Goal: Task Accomplishment & Management: Manage account settings

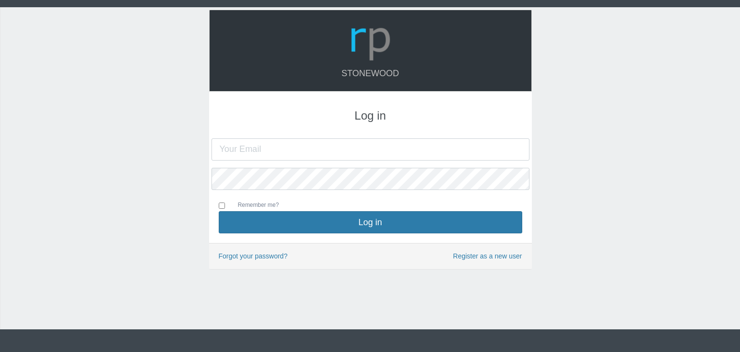
type input "[PERSON_NAME][EMAIL_ADDRESS][DOMAIN_NAME]"
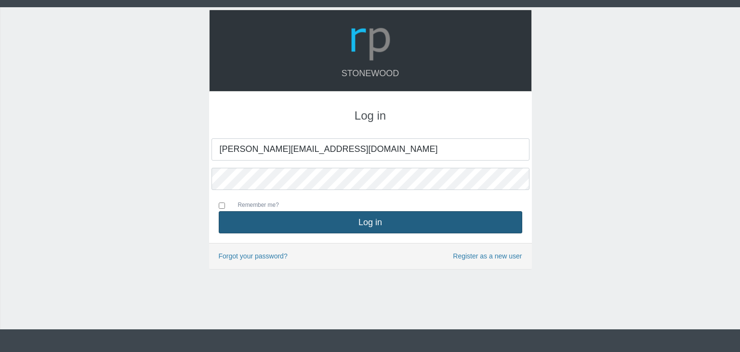
click at [303, 223] on button "Log in" at bounding box center [371, 222] width 304 height 22
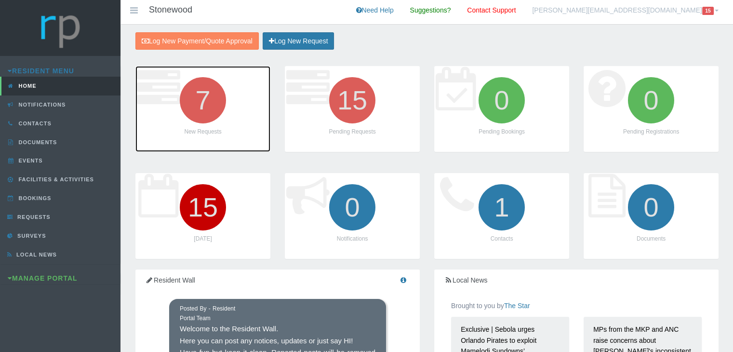
click at [198, 108] on icon "7" at bounding box center [203, 100] width 54 height 54
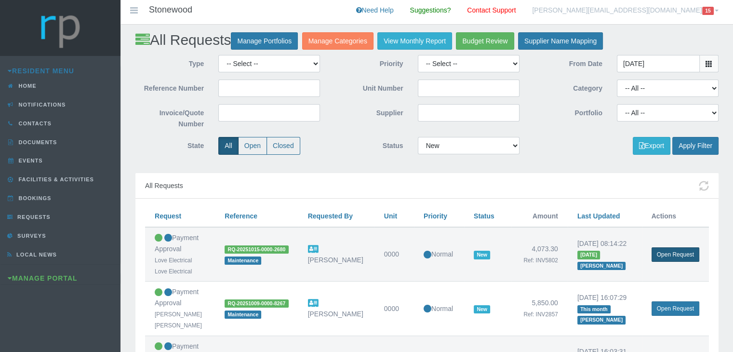
click at [669, 255] on link "Open Request" at bounding box center [676, 254] width 48 height 14
click at [665, 307] on link "Open Request" at bounding box center [676, 308] width 48 height 14
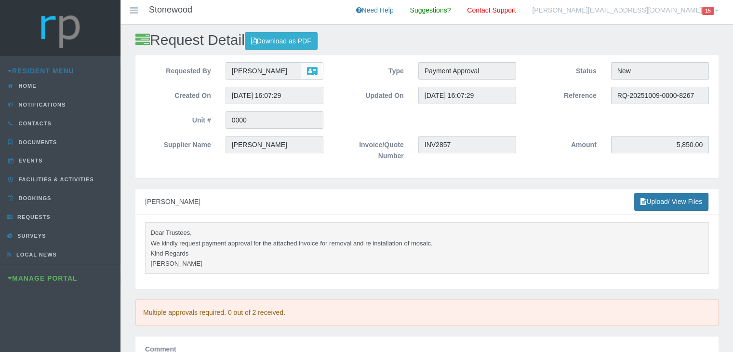
click at [184, 243] on pre "Dear Trustees, We kindly request payment approval for the attached invoice for …" at bounding box center [427, 248] width 564 height 52
click at [663, 203] on link "Upload/ View Files" at bounding box center [671, 202] width 74 height 18
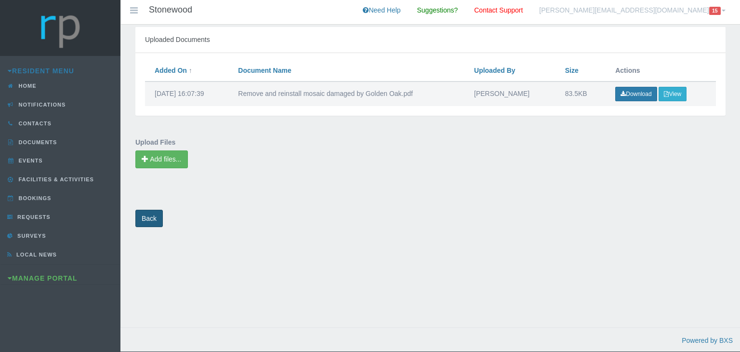
click at [156, 214] on link "Back" at bounding box center [148, 219] width 27 height 18
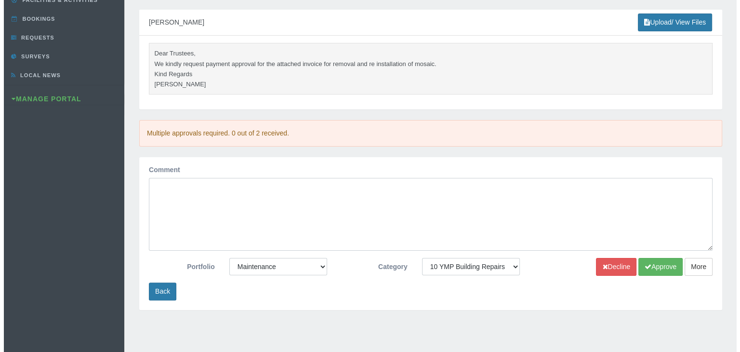
scroll to position [193, 0]
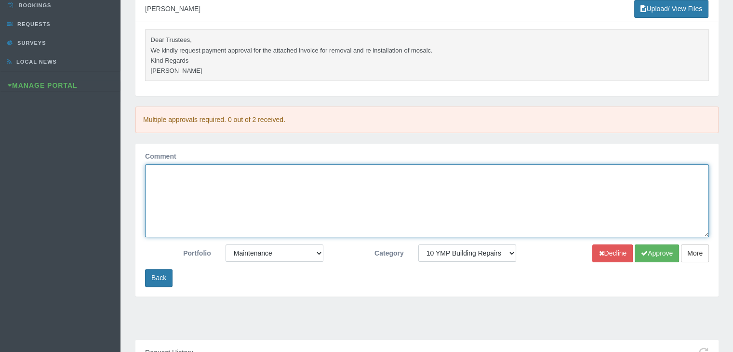
click at [168, 177] on textarea "Comment" at bounding box center [427, 200] width 564 height 73
type textarea "This has already been paid - so it is approved."
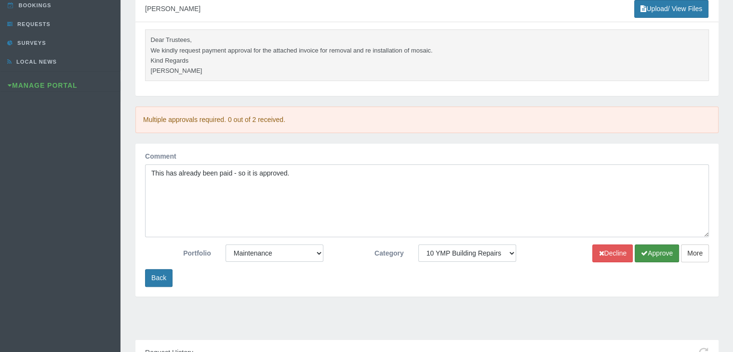
click at [646, 253] on icon "submit" at bounding box center [644, 253] width 7 height 7
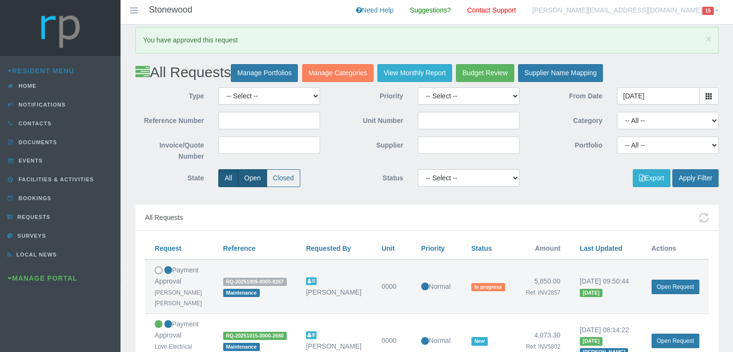
click at [258, 178] on label "Open" at bounding box center [252, 178] width 29 height 18
radio input "true"
click at [698, 176] on button "Apply Filter" at bounding box center [695, 178] width 46 height 18
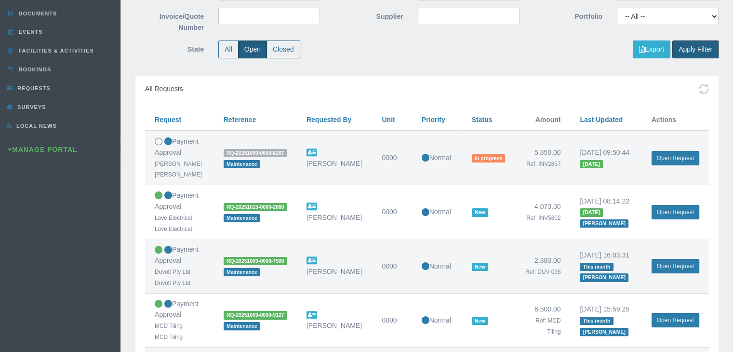
scroll to position [145, 0]
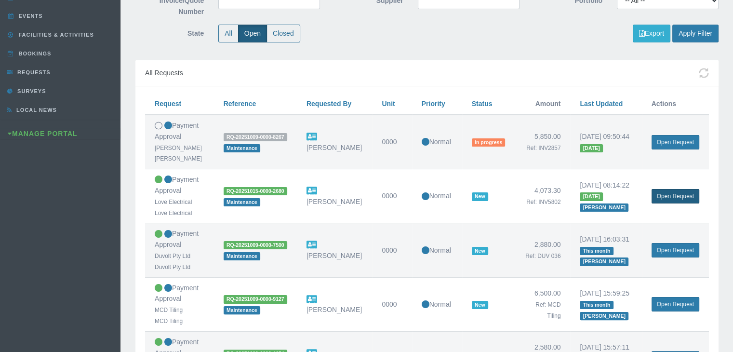
click at [666, 195] on link "Open Request" at bounding box center [676, 196] width 48 height 14
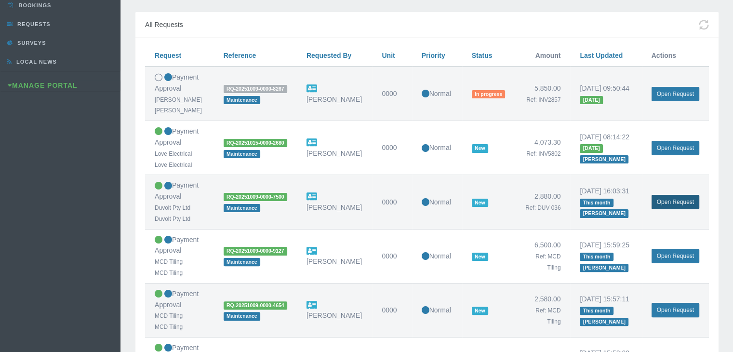
click at [668, 201] on link "Open Request" at bounding box center [676, 202] width 48 height 14
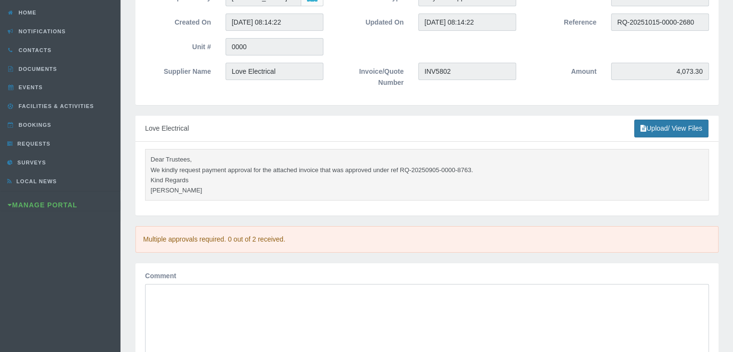
scroll to position [96, 0]
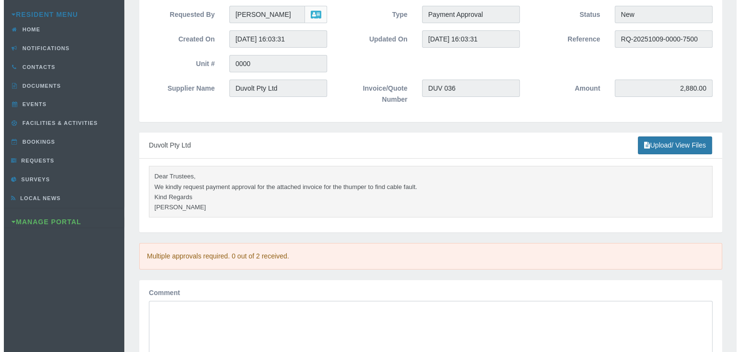
scroll to position [96, 0]
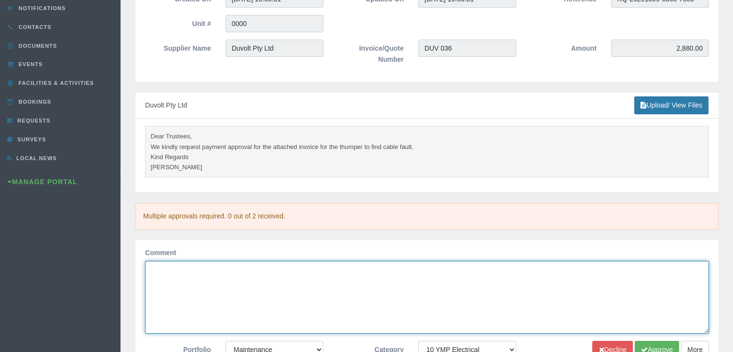
click at [347, 279] on textarea "Comment" at bounding box center [427, 297] width 564 height 73
type textarea "This has already been paid."
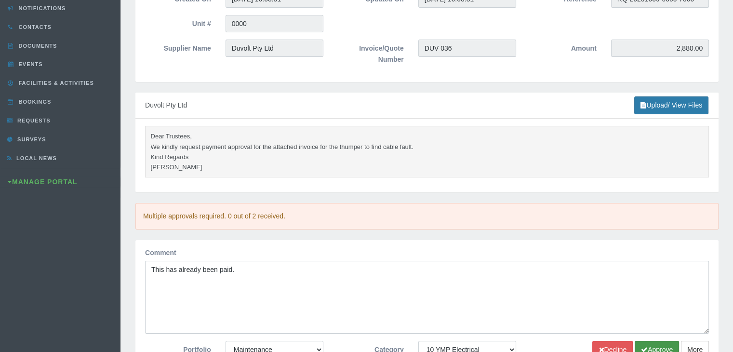
click at [666, 346] on button "Approve" at bounding box center [657, 350] width 44 height 18
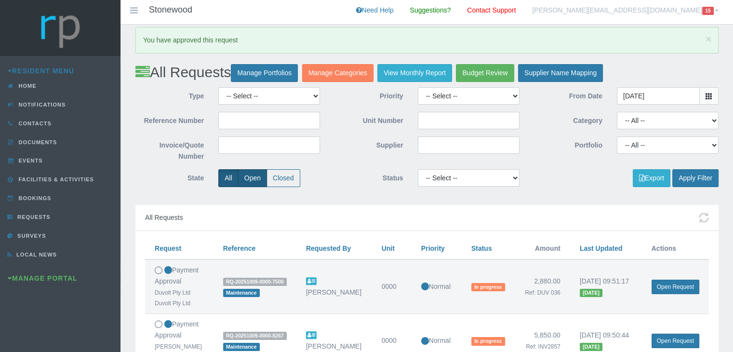
click at [251, 175] on label "Open" at bounding box center [252, 178] width 29 height 18
radio input "true"
click at [706, 178] on button "Apply Filter" at bounding box center [695, 178] width 46 height 18
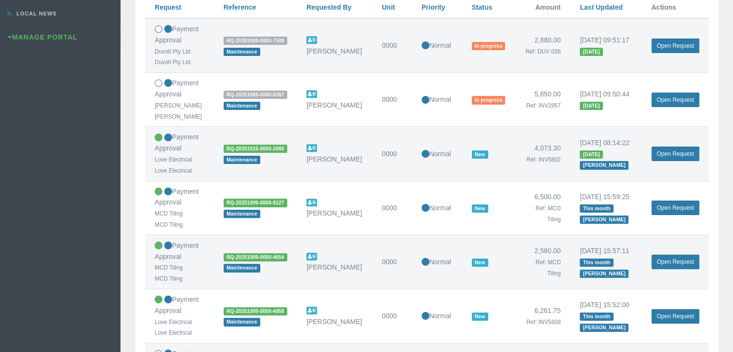
scroll to position [289, 0]
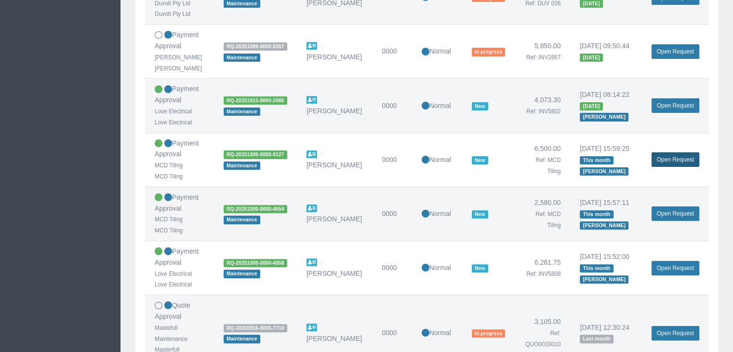
click at [679, 156] on link "Open Request" at bounding box center [676, 159] width 48 height 14
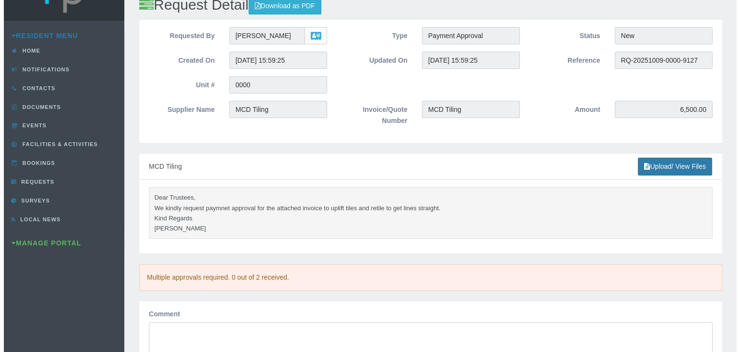
scroll to position [96, 0]
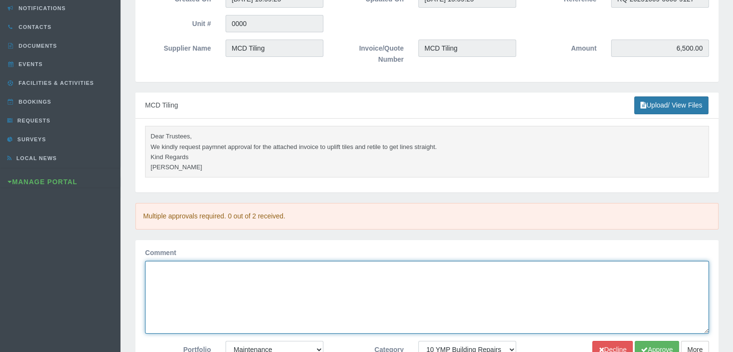
click at [263, 270] on textarea "Comment" at bounding box center [427, 297] width 564 height 73
type textarea "This has already been paid"
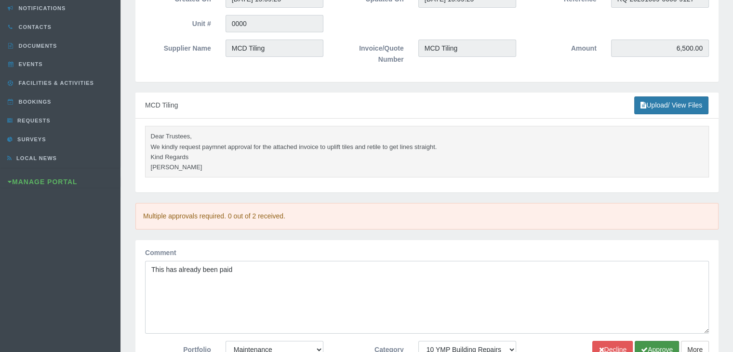
click at [650, 344] on button "Approve" at bounding box center [657, 350] width 44 height 18
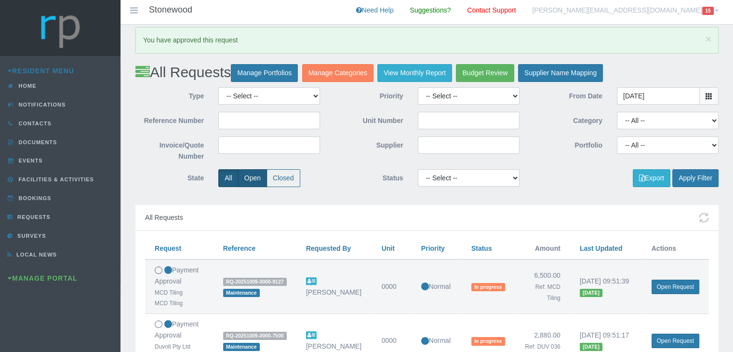
click at [253, 182] on label "Open" at bounding box center [252, 178] width 29 height 18
radio input "true"
click at [709, 177] on button "Apply Filter" at bounding box center [695, 178] width 46 height 18
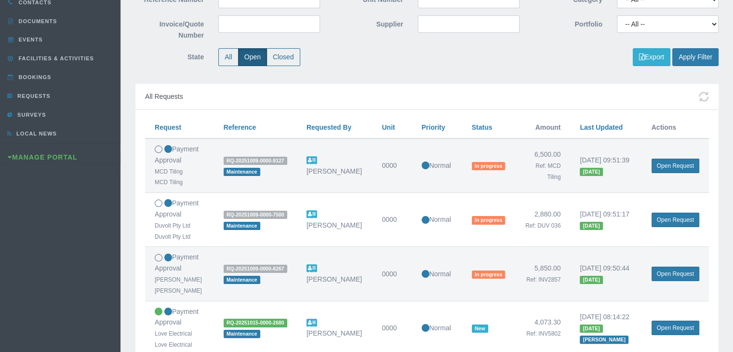
scroll to position [337, 0]
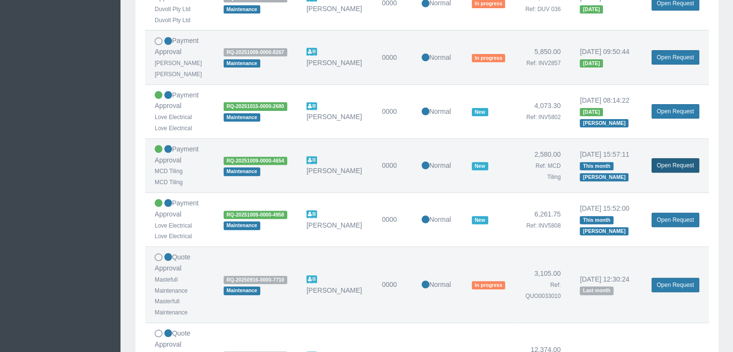
click at [668, 164] on link "Open Request" at bounding box center [676, 165] width 48 height 14
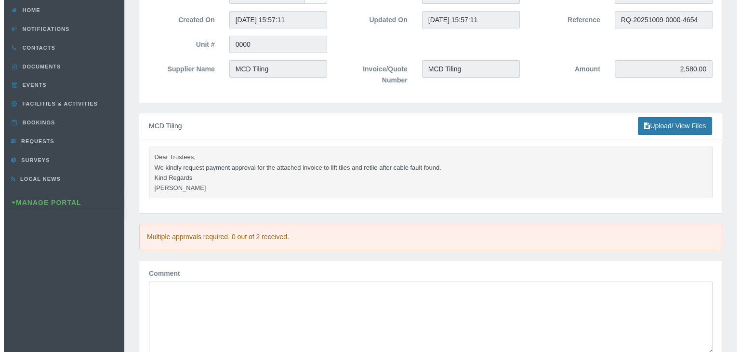
scroll to position [241, 0]
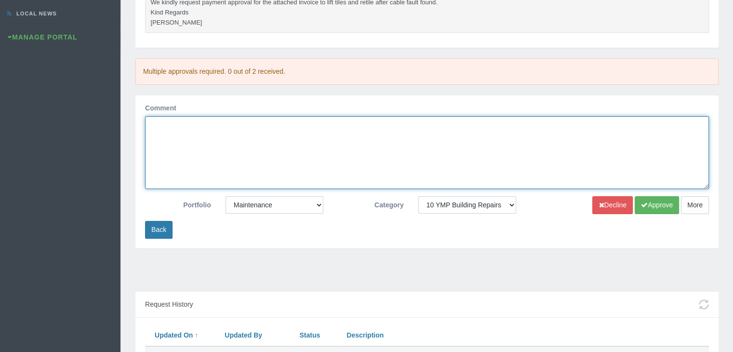
click at [482, 184] on textarea "Comment" at bounding box center [427, 152] width 564 height 73
type textarea "This has already been paid."
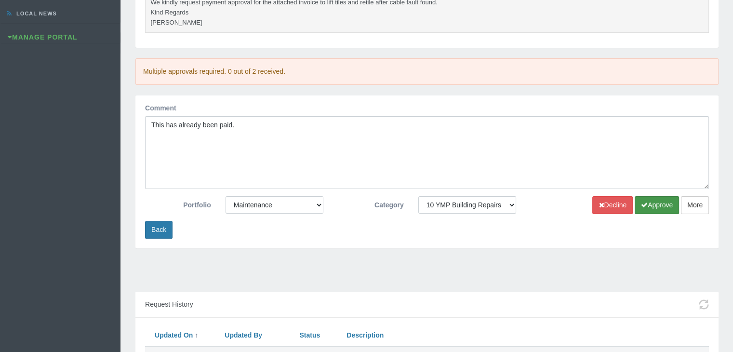
click at [659, 201] on button "Approve" at bounding box center [657, 205] width 44 height 18
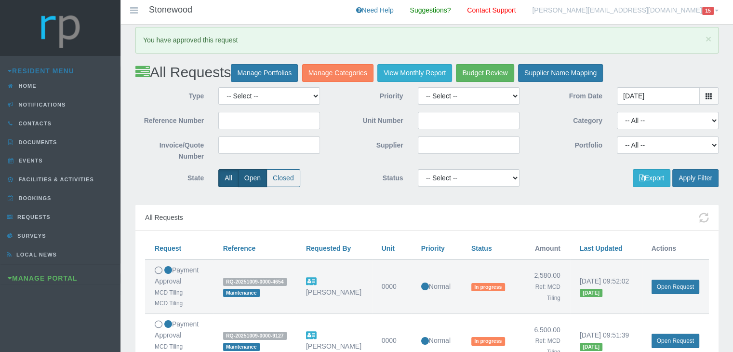
click at [254, 182] on label "Open" at bounding box center [252, 178] width 29 height 18
radio input "true"
click at [697, 174] on button "Apply Filter" at bounding box center [695, 178] width 46 height 18
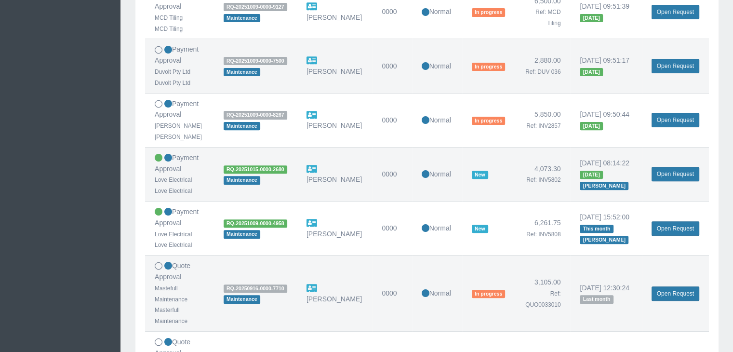
scroll to position [337, 0]
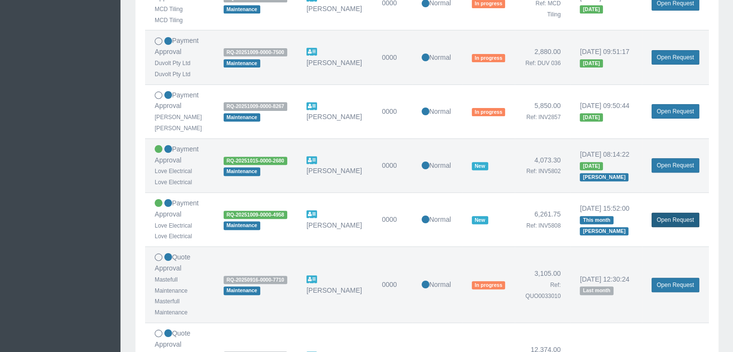
click at [679, 216] on link "Open Request" at bounding box center [676, 220] width 48 height 14
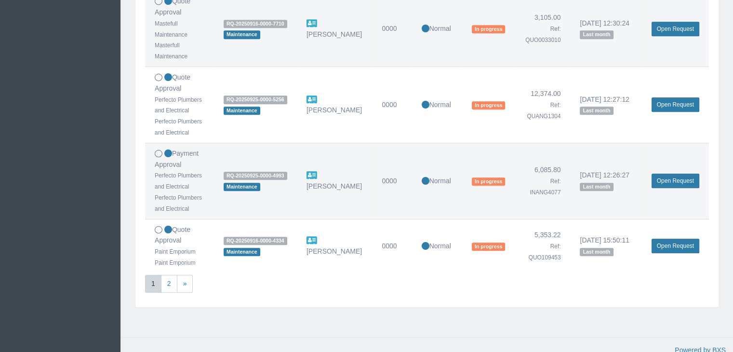
scroll to position [644, 0]
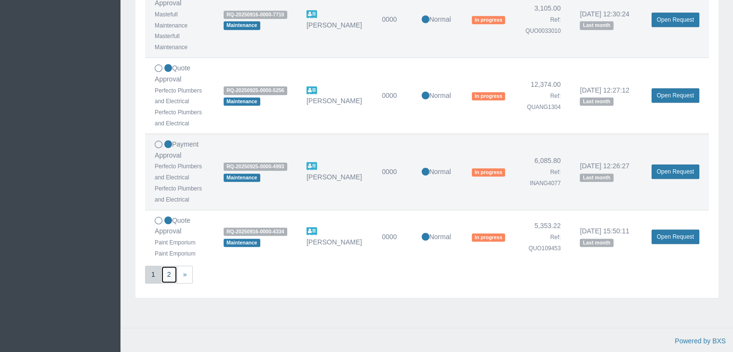
click at [172, 279] on link "2" at bounding box center [169, 275] width 16 height 18
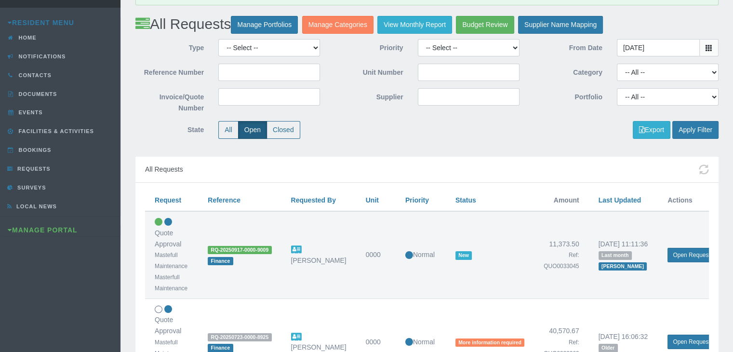
scroll to position [96, 0]
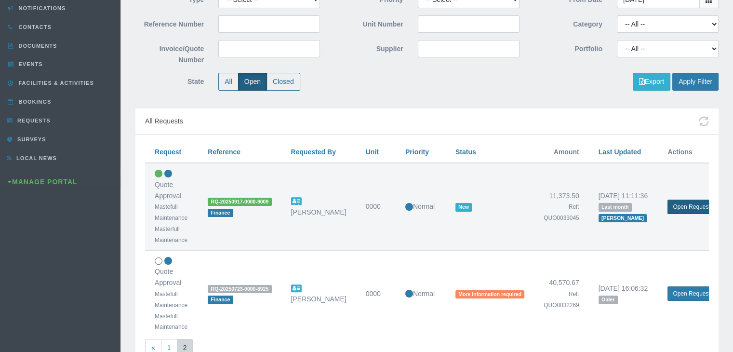
click at [680, 207] on link "Open Request" at bounding box center [691, 207] width 48 height 14
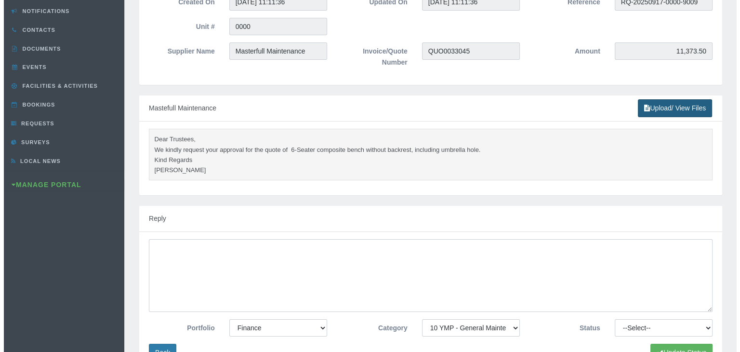
scroll to position [145, 0]
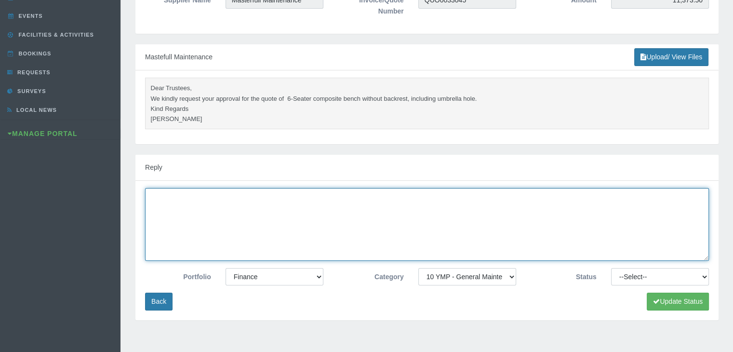
click at [318, 211] on textarea at bounding box center [427, 224] width 564 height 73
type textarea "This was approved by whatsapp."
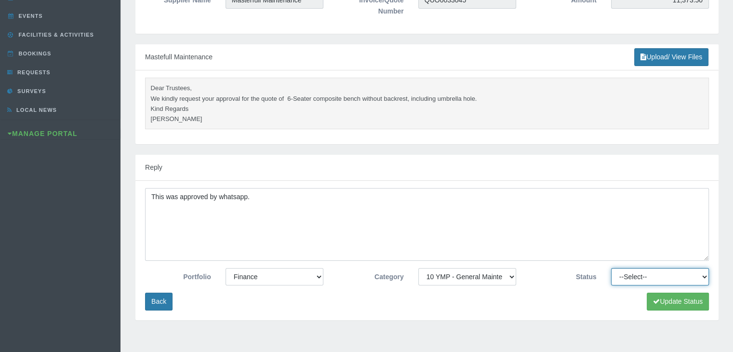
click at [635, 279] on select "--Select-- Approved Cancelled Completed Declined More information required New …" at bounding box center [660, 276] width 98 height 17
select select "APPROVED"
click at [611, 268] on select "--Select-- Approved Cancelled Completed Declined More information required New …" at bounding box center [660, 276] width 98 height 17
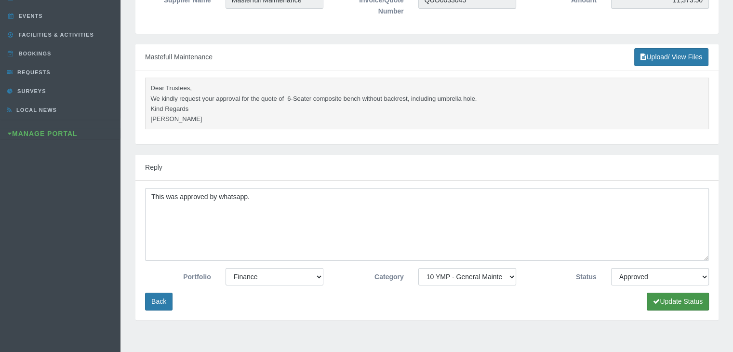
click at [675, 299] on button "Update Status" at bounding box center [678, 302] width 62 height 18
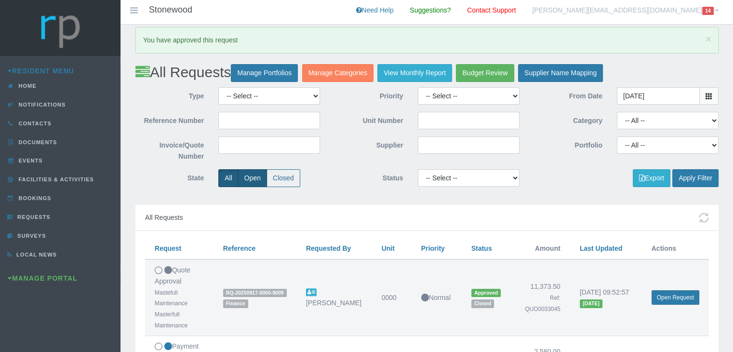
click at [248, 178] on label "Open" at bounding box center [252, 178] width 29 height 18
radio input "true"
click at [690, 176] on button "Apply Filter" at bounding box center [695, 178] width 46 height 18
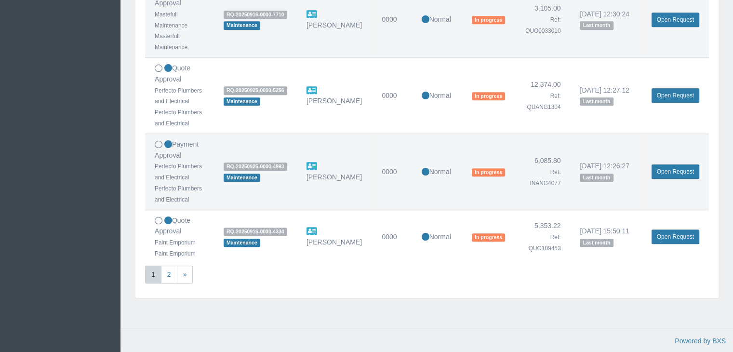
scroll to position [644, 0]
click at [170, 278] on link "2" at bounding box center [169, 275] width 16 height 18
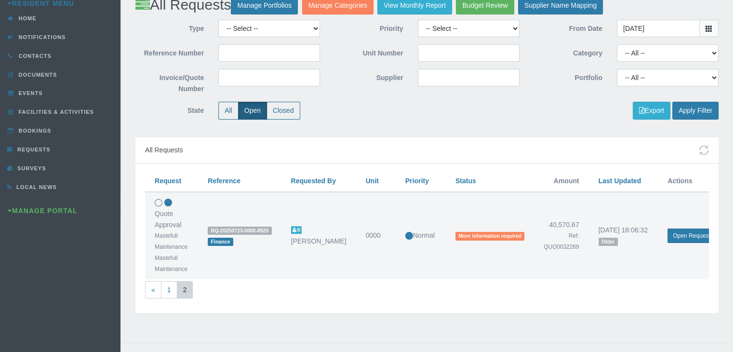
scroll to position [89, 0]
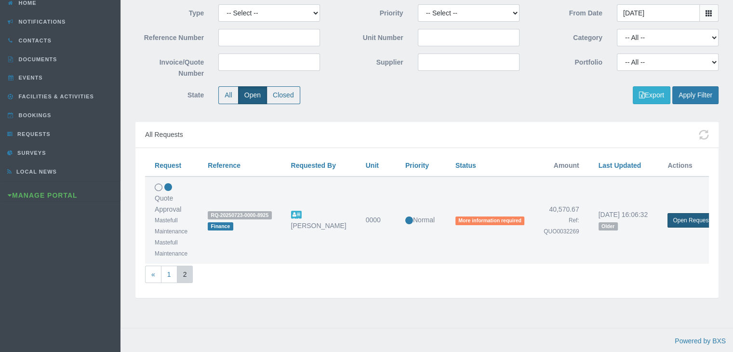
click at [681, 214] on link "Open Request" at bounding box center [691, 220] width 48 height 14
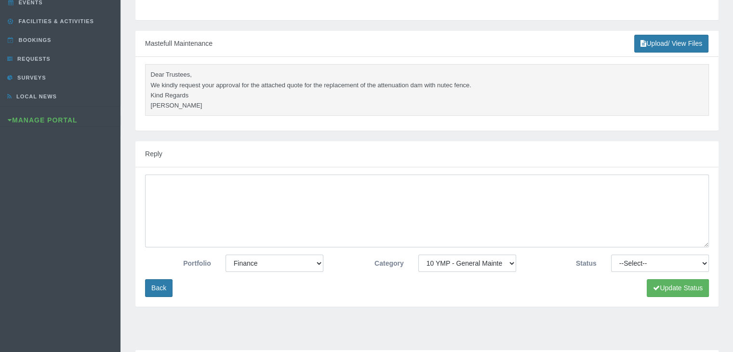
scroll to position [193, 0]
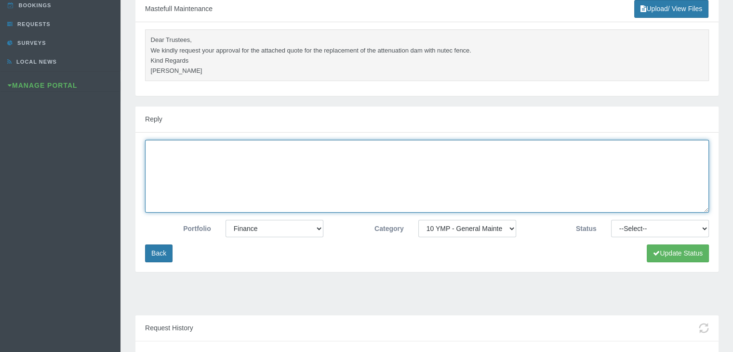
click at [328, 171] on textarea at bounding box center [427, 176] width 564 height 73
type textarea "T"
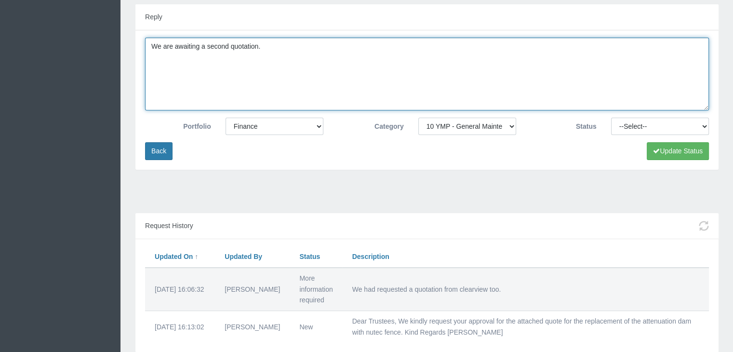
scroll to position [337, 0]
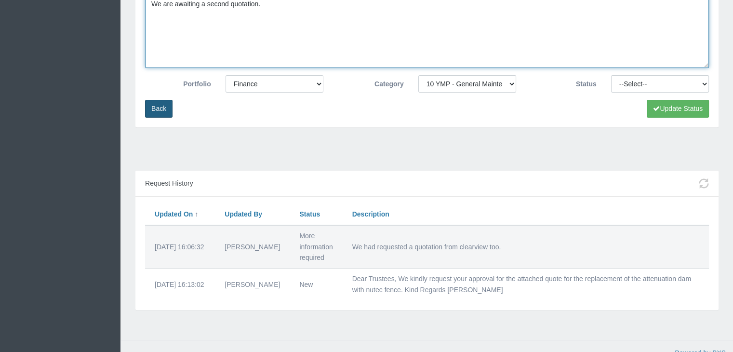
type textarea "We are awaiting a second quotation."
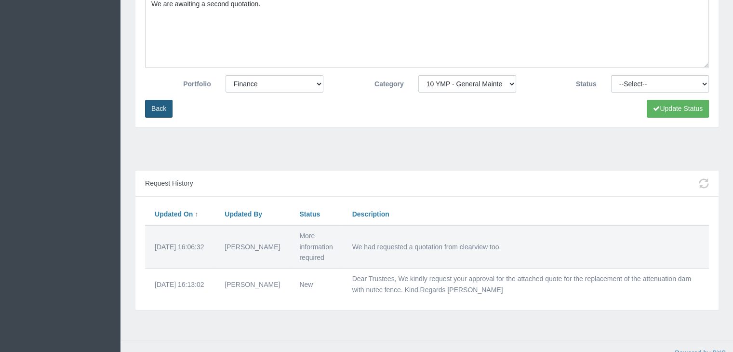
click at [147, 103] on link "Back" at bounding box center [158, 109] width 27 height 18
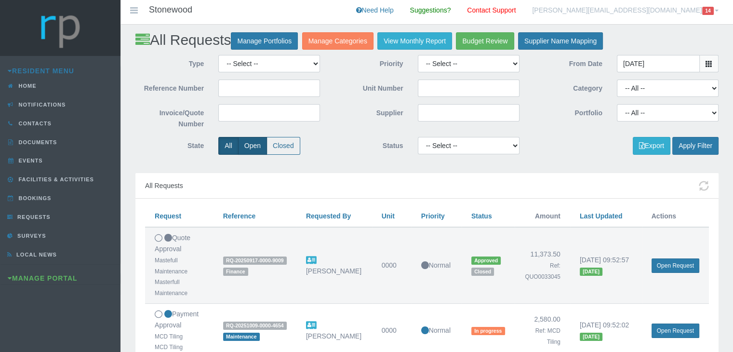
click at [245, 142] on label "Open" at bounding box center [252, 146] width 29 height 18
radio input "true"
click at [701, 144] on button "Apply Filter" at bounding box center [695, 146] width 46 height 18
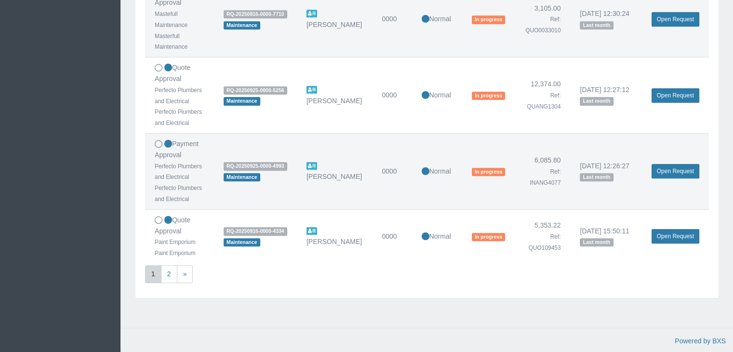
scroll to position [613, 0]
click at [170, 277] on link "2" at bounding box center [169, 274] width 16 height 18
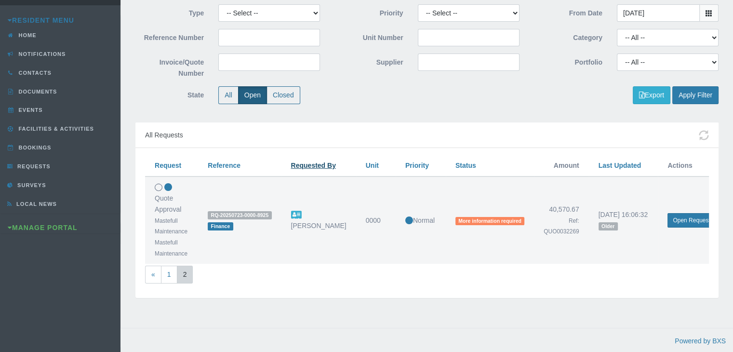
scroll to position [57, 0]
click at [150, 267] on link "«" at bounding box center [153, 275] width 16 height 18
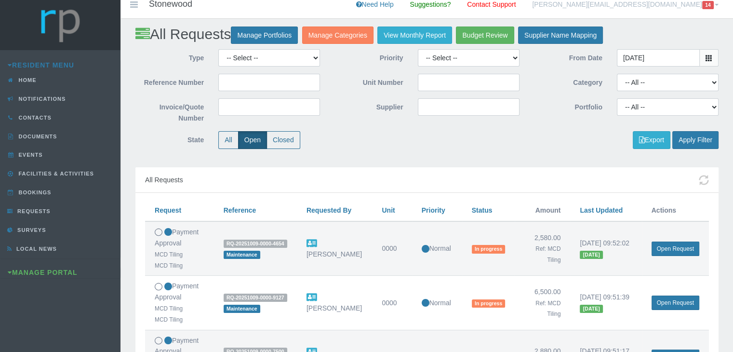
scroll to position [0, 0]
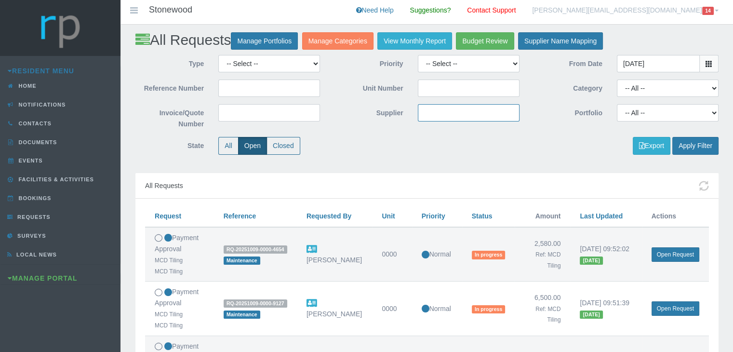
click at [462, 114] on input "Supplier" at bounding box center [469, 112] width 102 height 17
type input "masterful"
click at [225, 143] on label "All" at bounding box center [228, 146] width 20 height 18
radio input "true"
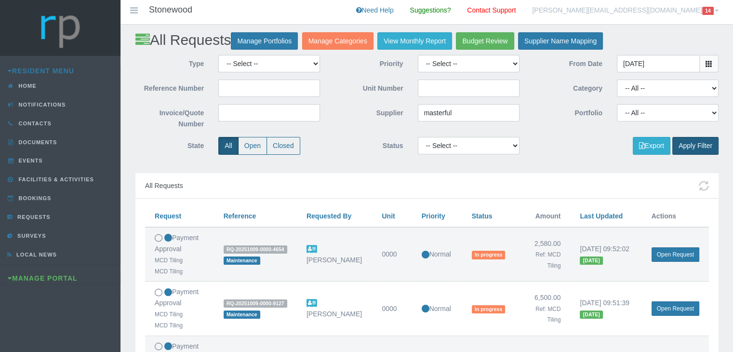
click at [697, 143] on button "Apply Filter" at bounding box center [695, 146] width 46 height 18
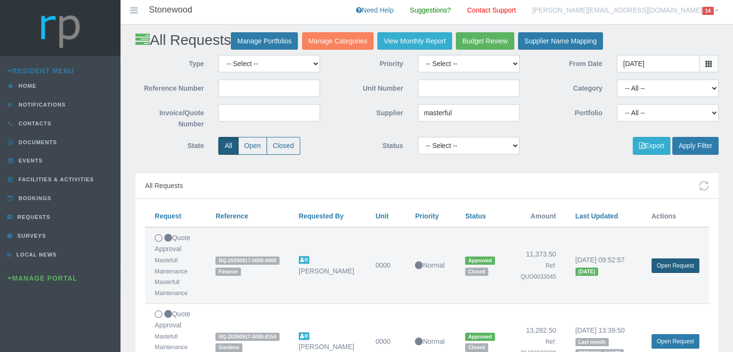
click at [687, 268] on link "Open Request" at bounding box center [676, 265] width 48 height 14
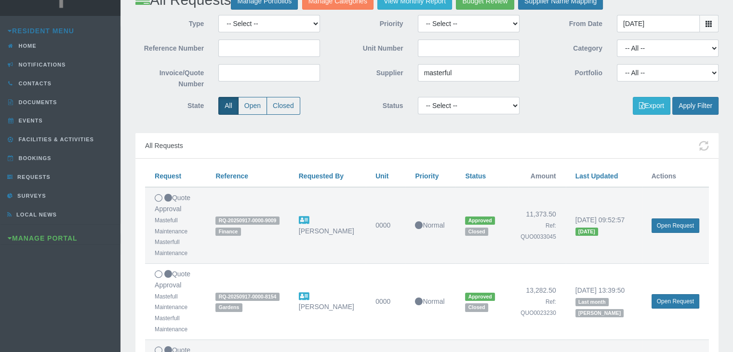
scroll to position [96, 0]
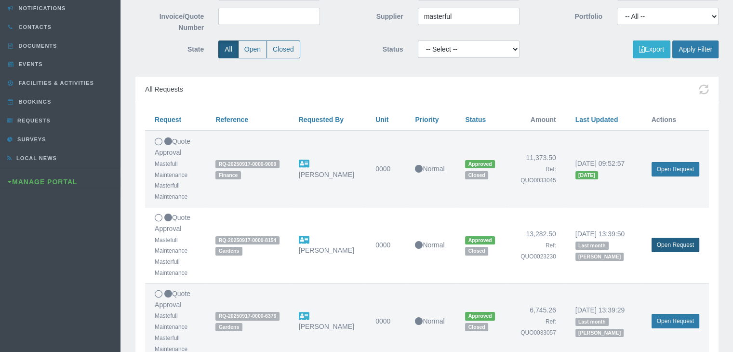
click at [677, 244] on link "Open Request" at bounding box center [676, 245] width 48 height 14
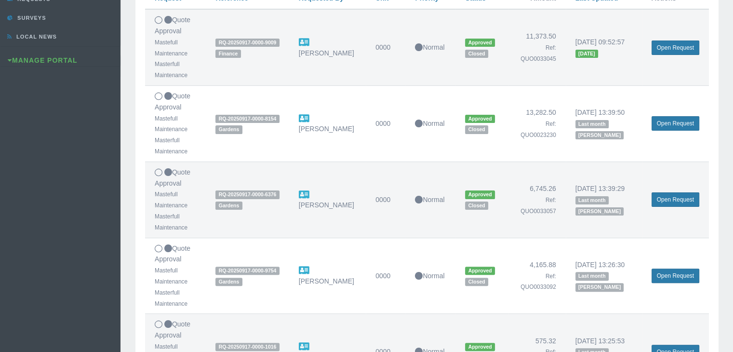
scroll to position [241, 0]
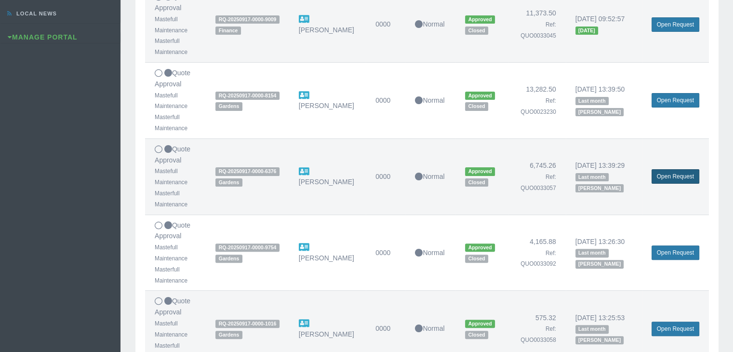
click at [671, 175] on link "Open Request" at bounding box center [676, 176] width 48 height 14
click at [668, 177] on link "Open Request" at bounding box center [676, 176] width 48 height 14
click at [661, 97] on link "Open Request" at bounding box center [676, 100] width 48 height 14
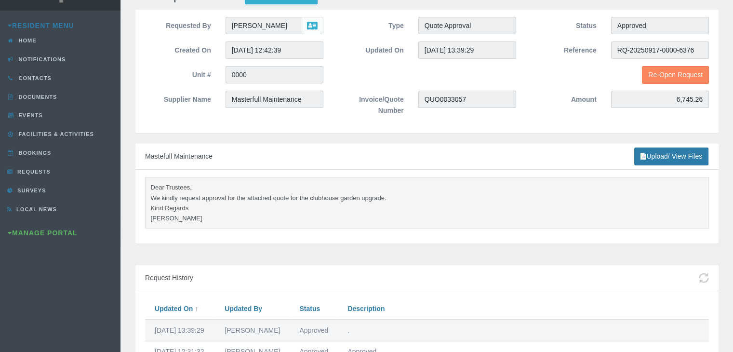
scroll to position [27, 0]
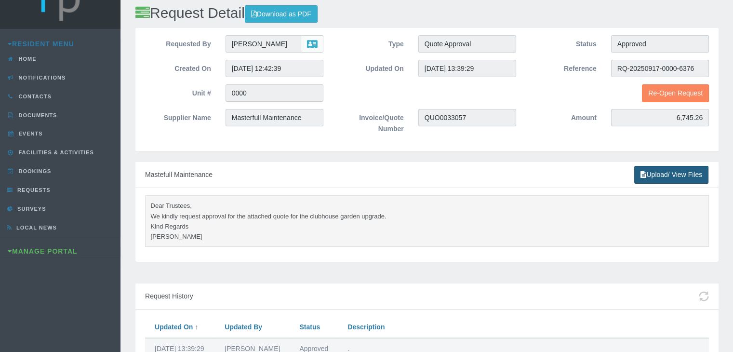
click at [659, 175] on link "Upload/ View Files" at bounding box center [671, 175] width 74 height 18
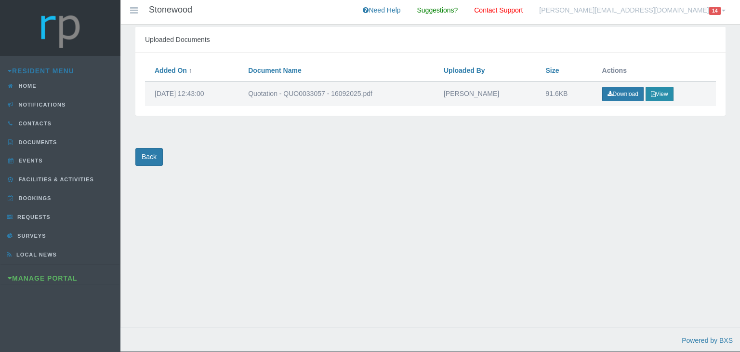
click at [653, 95] on icon "button" at bounding box center [653, 94] width 5 height 6
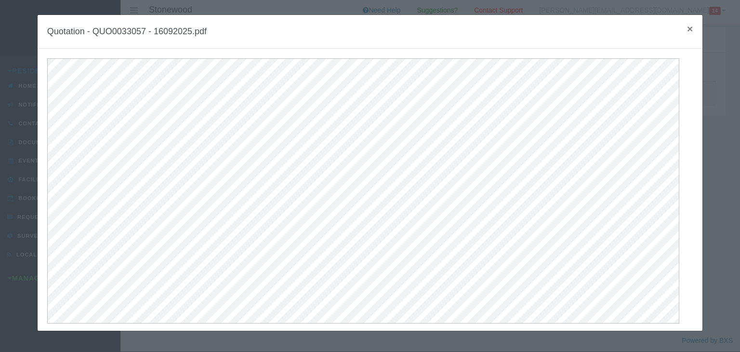
click at [687, 29] on span "×" at bounding box center [690, 28] width 6 height 11
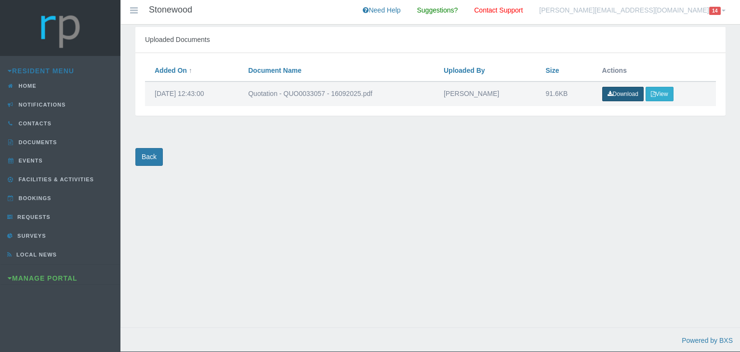
click at [609, 93] on icon at bounding box center [610, 94] width 5 height 6
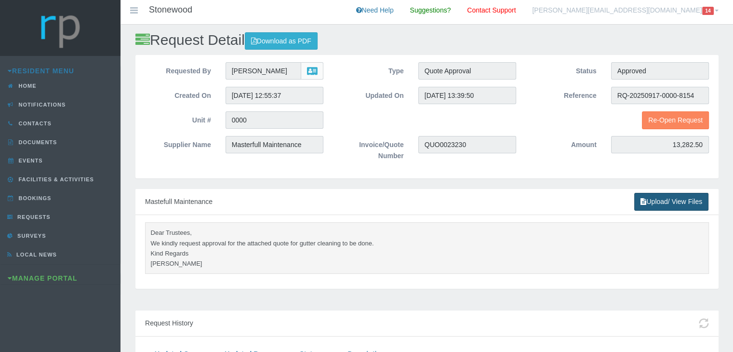
click at [663, 199] on link "Upload/ View Files" at bounding box center [671, 202] width 74 height 18
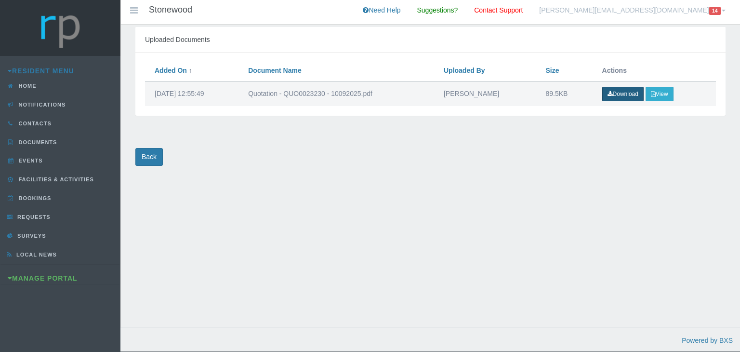
click at [624, 96] on link "Download" at bounding box center [622, 94] width 41 height 14
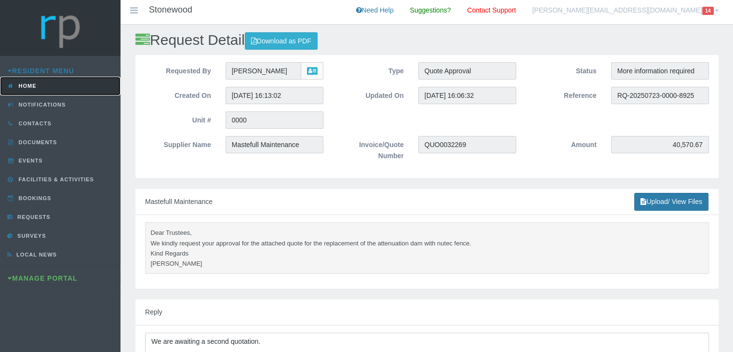
click at [37, 89] on link "Home" at bounding box center [60, 86] width 120 height 19
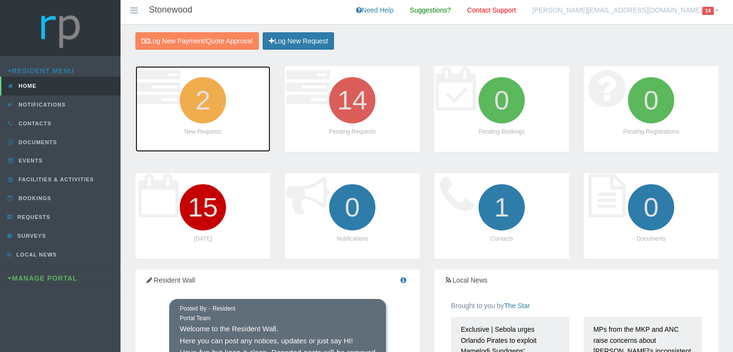
click at [202, 114] on icon "2" at bounding box center [203, 100] width 54 height 54
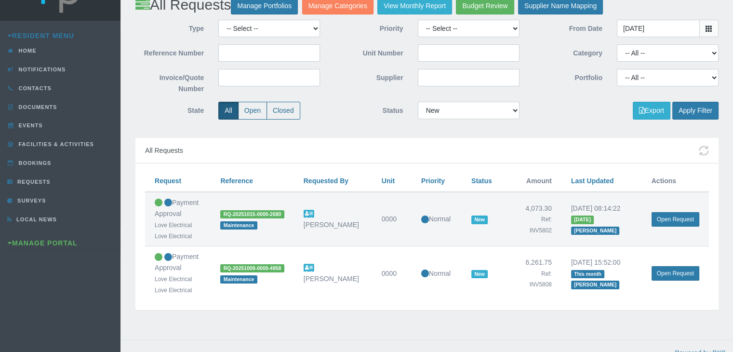
scroll to position [46, 0]
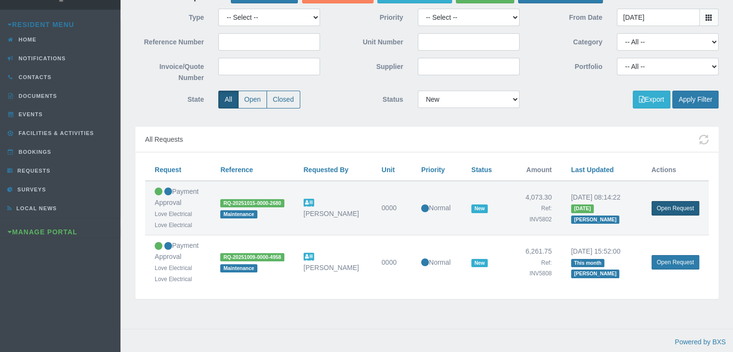
click at [671, 209] on link "Open Request" at bounding box center [676, 208] width 48 height 14
click at [673, 259] on link "Open Request" at bounding box center [676, 262] width 48 height 14
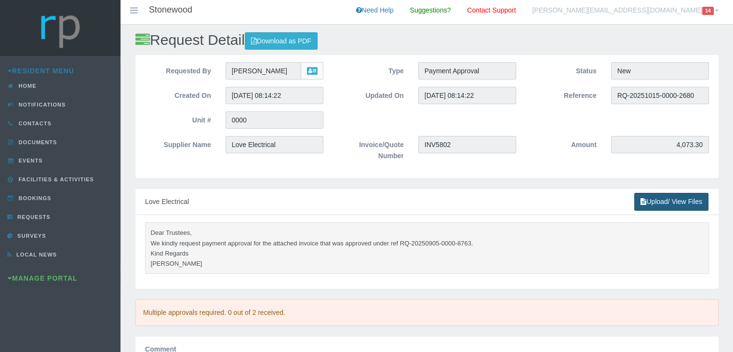
click at [670, 207] on link "Upload/ View Files" at bounding box center [671, 202] width 74 height 18
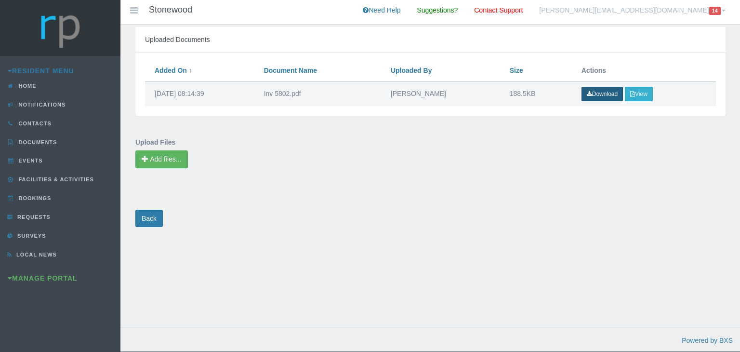
click at [595, 92] on link "Download" at bounding box center [602, 94] width 41 height 14
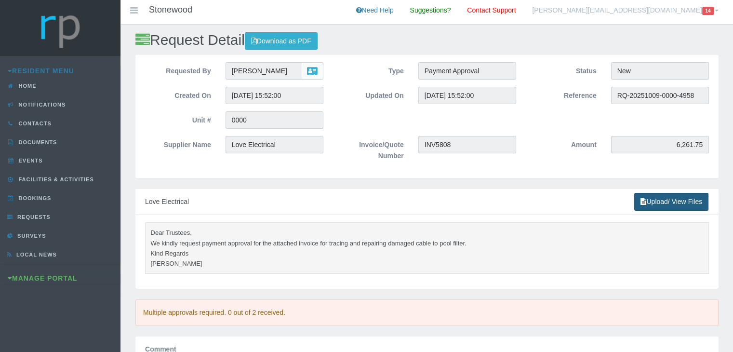
click at [661, 205] on link "Upload/ View Files" at bounding box center [671, 202] width 74 height 18
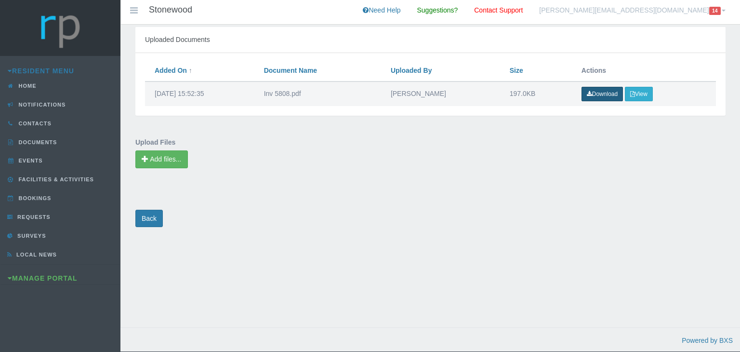
click at [601, 93] on link "Download" at bounding box center [602, 94] width 41 height 14
click at [151, 214] on link "Back" at bounding box center [148, 219] width 27 height 18
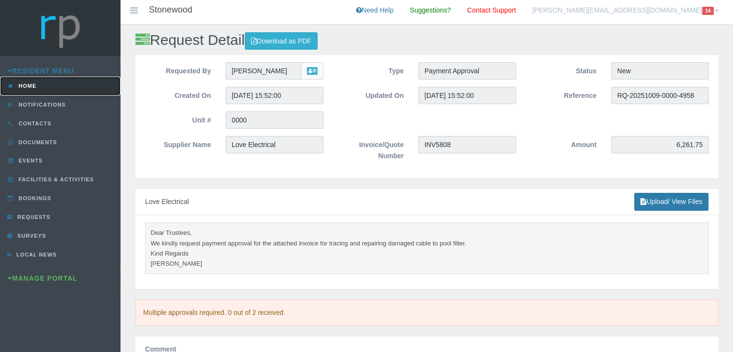
click at [40, 89] on link "Home" at bounding box center [60, 86] width 120 height 19
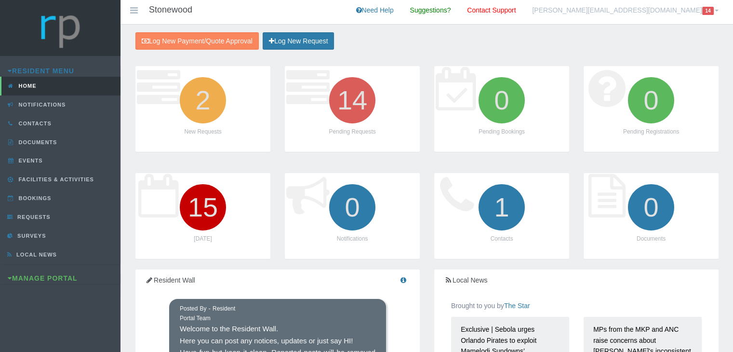
click at [680, 10] on link "[PERSON_NAME][EMAIL_ADDRESS][DOMAIN_NAME] 14" at bounding box center [625, 12] width 201 height 24
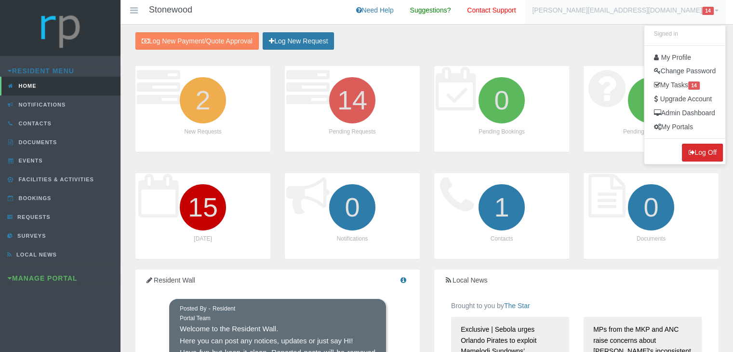
click at [703, 150] on button "Log Off" at bounding box center [702, 153] width 41 height 18
